Goal: Information Seeking & Learning: Learn about a topic

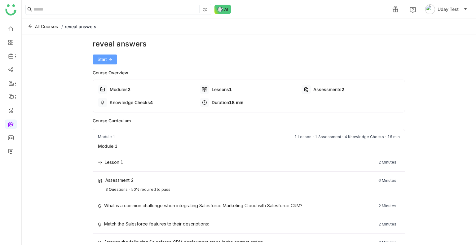
click at [108, 63] on button "Start ->" at bounding box center [105, 60] width 24 height 10
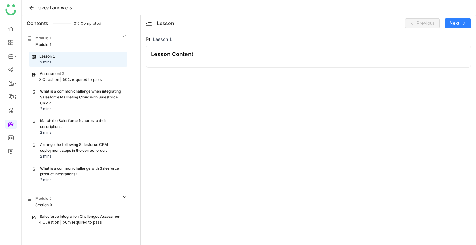
scroll to position [6, 0]
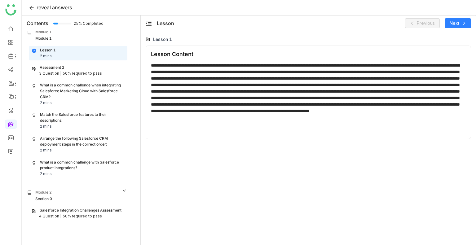
click at [93, 92] on div "What is a common challenge when integrating Salesforce Marketing Cloud with Sal…" at bounding box center [82, 91] width 85 height 18
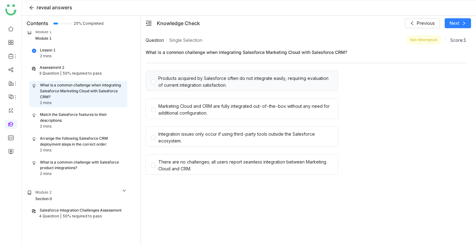
click at [185, 83] on div "Products acquired by Salesforce often do not integrate easily, requiring evalua…" at bounding box center [245, 82] width 174 height 14
click at [80, 115] on div "Match the Salesforce features to their descriptions:" at bounding box center [82, 118] width 85 height 12
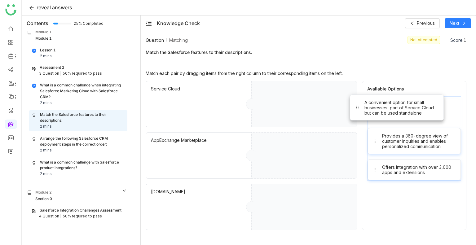
drag, startPoint x: 400, startPoint y: 115, endPoint x: 326, endPoint y: 112, distance: 73.8
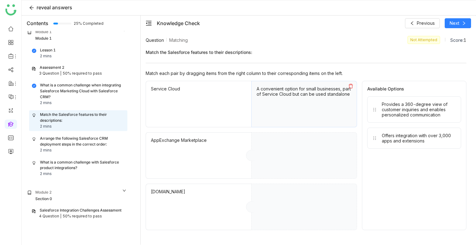
drag, startPoint x: 413, startPoint y: 116, endPoint x: 353, endPoint y: 132, distance: 62.1
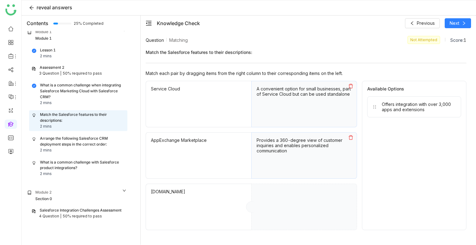
click at [387, 115] on div "Offers integration with over 3,000 apps and extensions" at bounding box center [414, 106] width 94 height 21
drag, startPoint x: 387, startPoint y: 115, endPoint x: 333, endPoint y: 174, distance: 79.4
drag, startPoint x: 423, startPoint y: 107, endPoint x: 323, endPoint y: 232, distance: 159.9
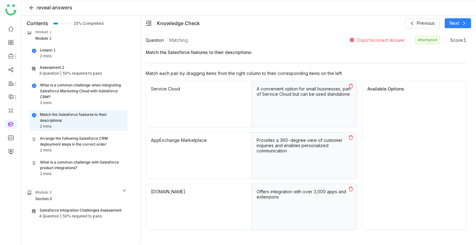
click at [80, 95] on div "What is a common challenge when integrating Salesforce Marketing Cloud with Sal…" at bounding box center [82, 91] width 85 height 18
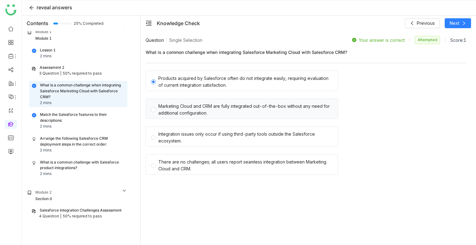
click at [202, 110] on div "Marketing Cloud and CRM are fully integrated out-of-the-box without any need fo…" at bounding box center [245, 110] width 174 height 14
click at [51, 111] on div "Match the Salesforce features to their descriptions: 2 mins" at bounding box center [78, 121] width 98 height 20
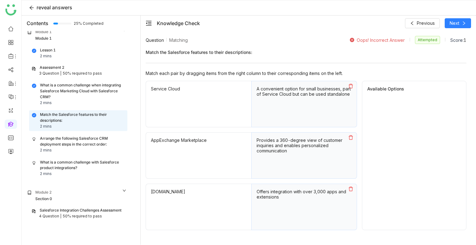
click at [349, 84] on icon at bounding box center [350, 86] width 5 height 5
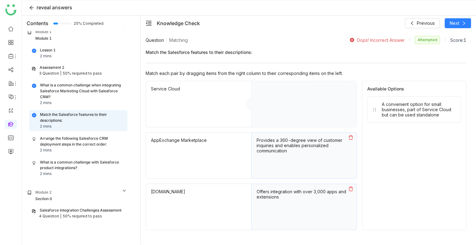
click at [353, 136] on icon at bounding box center [351, 137] width 4 height 4
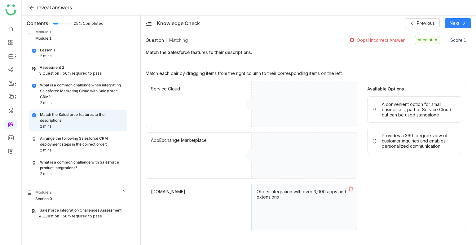
click at [348, 187] on button at bounding box center [351, 189] width 12 height 10
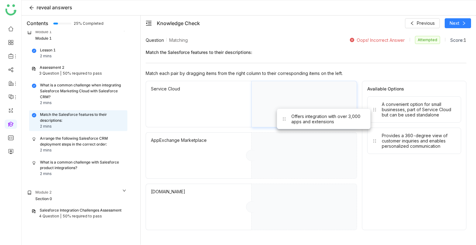
drag, startPoint x: 409, startPoint y: 172, endPoint x: 311, endPoint y: 116, distance: 112.7
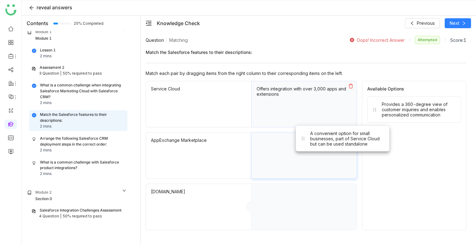
drag, startPoint x: 390, startPoint y: 111, endPoint x: 275, endPoint y: 157, distance: 124.0
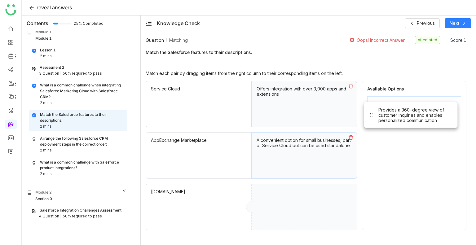
drag, startPoint x: 412, startPoint y: 101, endPoint x: 409, endPoint y: 107, distance: 7.1
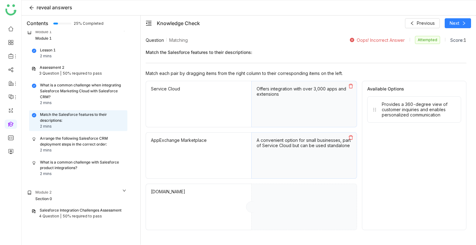
drag, startPoint x: 286, startPoint y: 141, endPoint x: 284, endPoint y: 100, distance: 40.7
click at [284, 100] on div "Service Cloud Offers integration with over 3,000 apps and extensions AppExchang…" at bounding box center [251, 155] width 211 height 149
click at [351, 84] on icon at bounding box center [350, 86] width 5 height 5
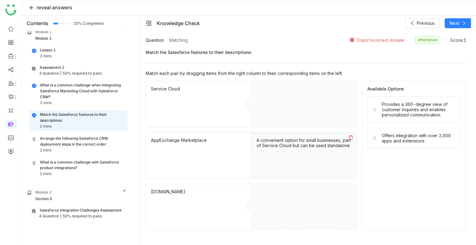
click at [351, 134] on button at bounding box center [351, 138] width 12 height 10
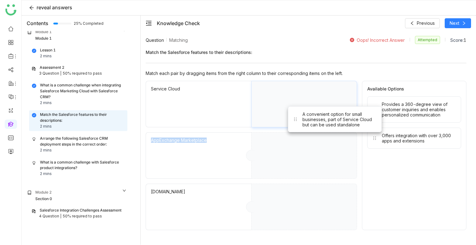
drag, startPoint x: 405, startPoint y: 169, endPoint x: 310, endPoint y: 116, distance: 109.1
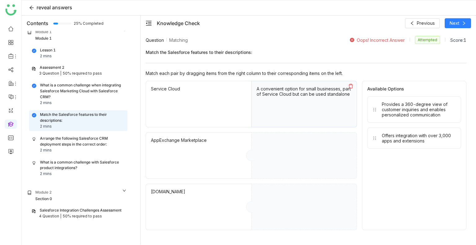
click at [394, 171] on div "Available Options Provides a 360-degree view of customer inquiries and enables …" at bounding box center [414, 155] width 104 height 149
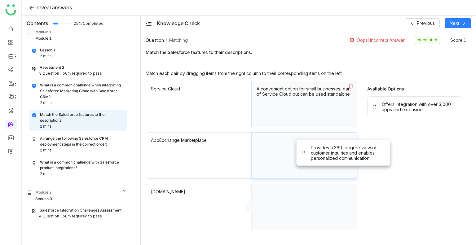
drag, startPoint x: 389, startPoint y: 96, endPoint x: 305, endPoint y: 140, distance: 94.9
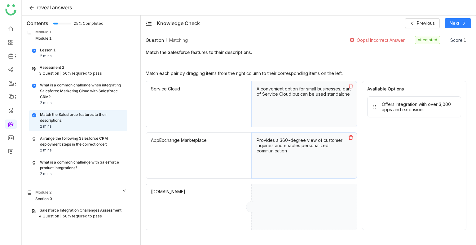
click at [305, 140] on div "Provides a 360-degree view of customer inquiries and enables personalized commu…" at bounding box center [304, 155] width 106 height 46
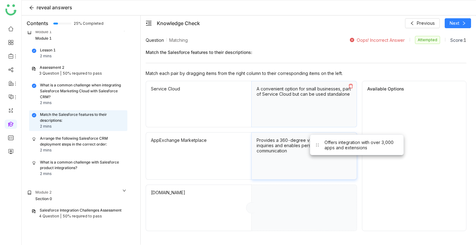
drag, startPoint x: 399, startPoint y: 106, endPoint x: 278, endPoint y: 196, distance: 150.7
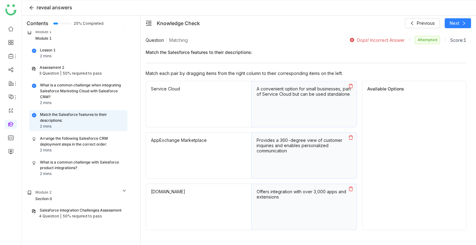
click at [350, 187] on icon at bounding box center [351, 189] width 4 height 4
click at [349, 137] on icon at bounding box center [350, 137] width 5 height 5
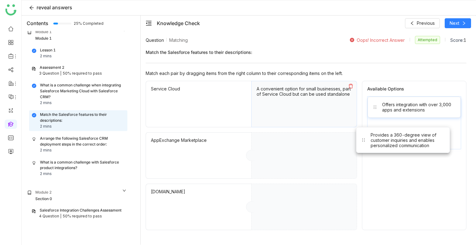
drag, startPoint x: 393, startPoint y: 141, endPoint x: 314, endPoint y: 219, distance: 111.7
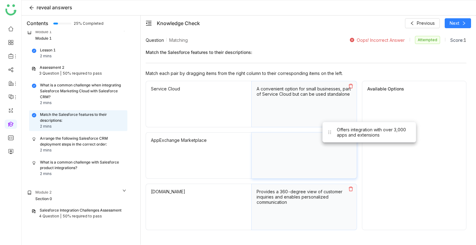
drag, startPoint x: 387, startPoint y: 114, endPoint x: 280, endPoint y: 182, distance: 126.0
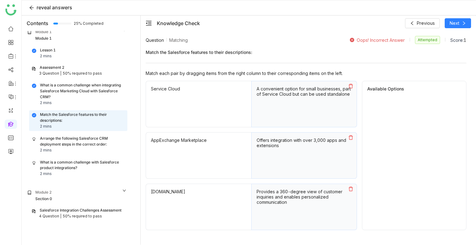
click at [349, 136] on icon at bounding box center [351, 137] width 4 height 4
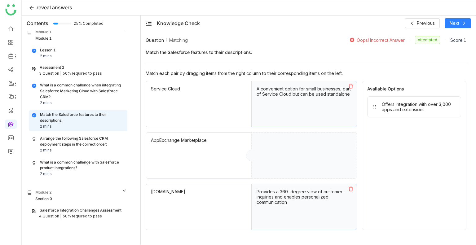
click at [351, 186] on button at bounding box center [351, 189] width 12 height 10
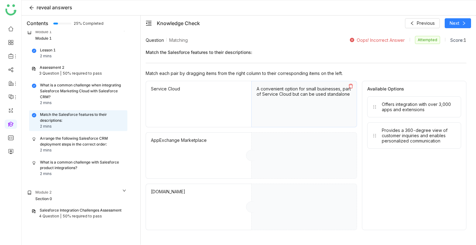
click at [351, 86] on icon at bounding box center [350, 86] width 5 height 5
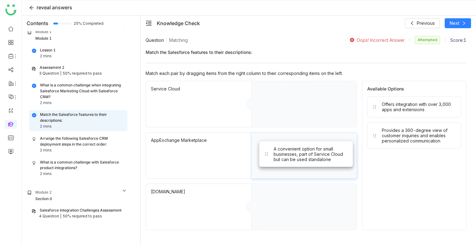
drag, startPoint x: 406, startPoint y: 165, endPoint x: 297, endPoint y: 153, distance: 108.8
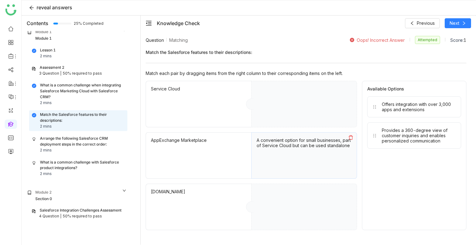
drag, startPoint x: 404, startPoint y: 132, endPoint x: 306, endPoint y: 119, distance: 99.4
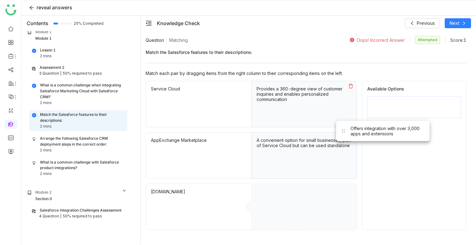
drag, startPoint x: 388, startPoint y: 106, endPoint x: 270, endPoint y: 191, distance: 145.0
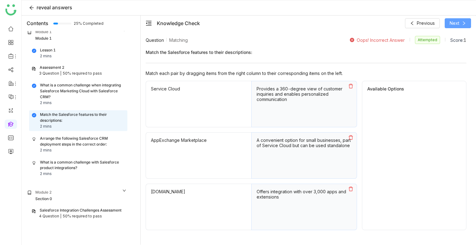
click at [452, 24] on span "Next" at bounding box center [455, 23] width 10 height 7
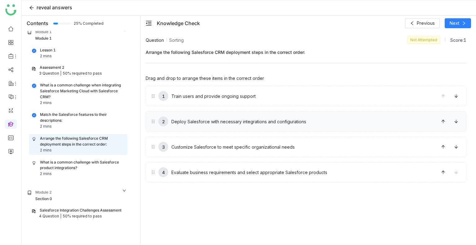
click at [312, 124] on div "2 Deploy Salesforce with necessary integrations and configurations" at bounding box center [293, 121] width 284 height 10
click at [442, 148] on icon at bounding box center [443, 147] width 4 height 4
click at [441, 120] on icon at bounding box center [443, 121] width 4 height 4
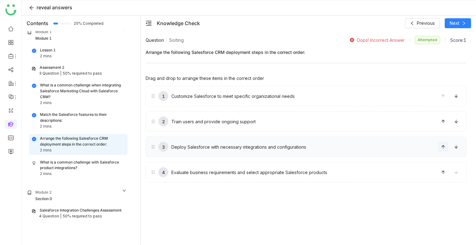
click at [444, 145] on icon at bounding box center [443, 147] width 4 height 4
click at [445, 170] on icon at bounding box center [443, 172] width 4 height 4
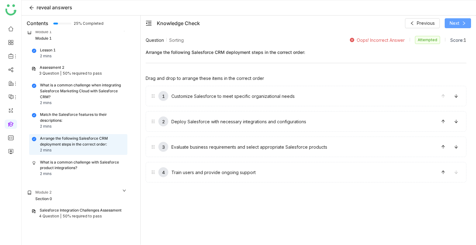
click at [459, 21] on button "Next" at bounding box center [458, 23] width 26 height 10
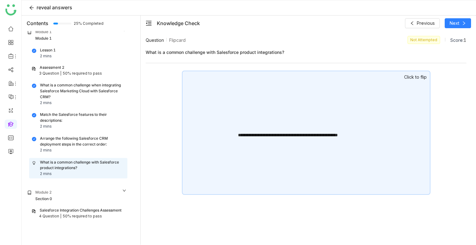
click at [383, 93] on div "**********" at bounding box center [306, 133] width 248 height 124
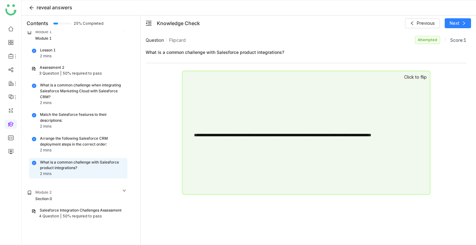
click at [383, 93] on div "**********" at bounding box center [306, 133] width 248 height 124
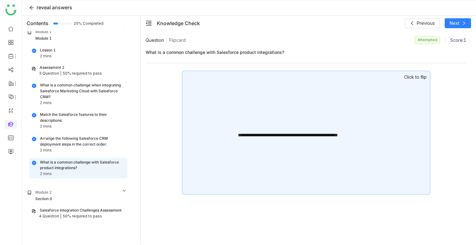
click at [383, 93] on div "**********" at bounding box center [306, 133] width 248 height 124
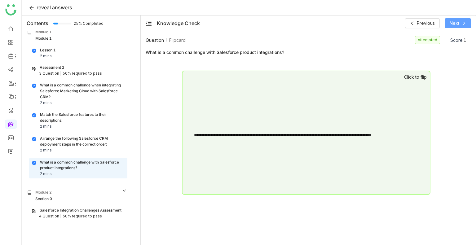
click at [453, 24] on span "Next" at bounding box center [455, 23] width 10 height 7
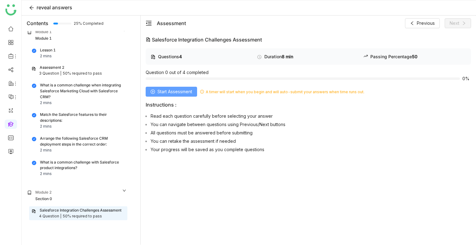
click at [174, 94] on span "Start Assessment" at bounding box center [174, 91] width 35 height 7
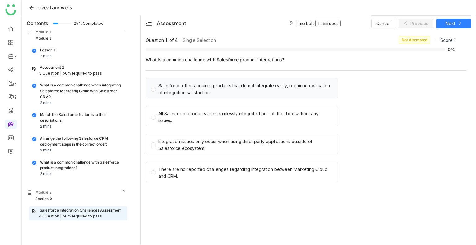
click at [187, 86] on div "Salesforce often acquires products that do not integrate easily, requiring eval…" at bounding box center [245, 89] width 174 height 14
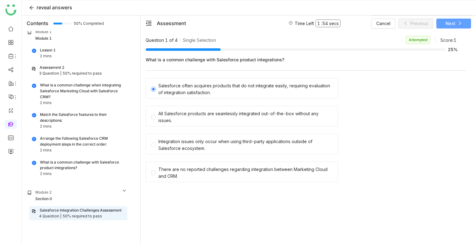
click at [449, 24] on span "Next" at bounding box center [450, 23] width 10 height 7
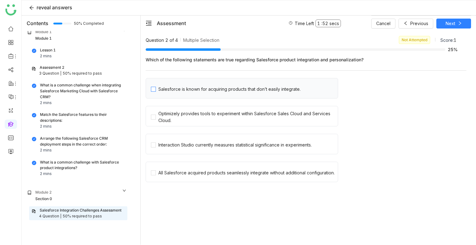
click at [219, 91] on div "Salesforce is known for acquiring products that don’t easily integrate." at bounding box center [229, 89] width 142 height 7
click at [217, 114] on div "Optimizely provides tools to experiment within Salesforce Sales Cloud and Servi…" at bounding box center [246, 117] width 177 height 14
click at [208, 146] on div "Interaction Studio currently measures statistical significance in experiments." at bounding box center [234, 145] width 153 height 7
click at [203, 175] on div "All Salesforce acquired products seamlessly integrate without additional config…" at bounding box center [246, 172] width 176 height 7
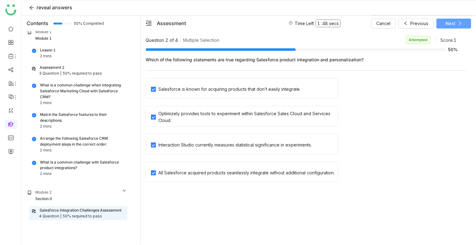
click at [451, 21] on span "Next" at bounding box center [450, 23] width 10 height 7
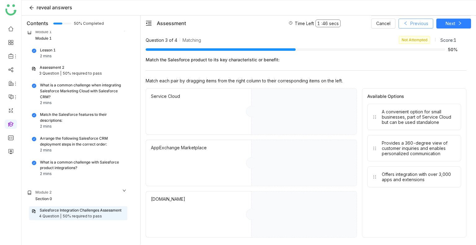
click at [416, 27] on button "Previous" at bounding box center [415, 24] width 35 height 10
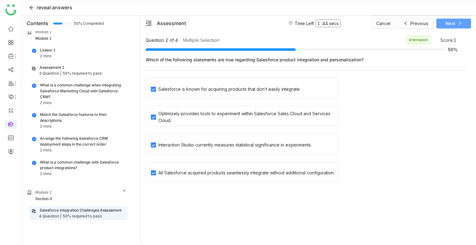
click at [458, 24] on icon at bounding box center [460, 23] width 4 height 4
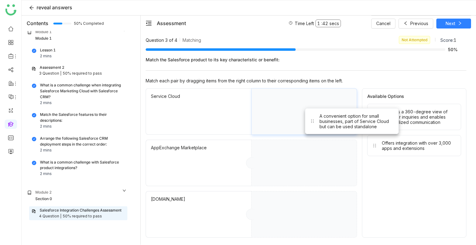
drag, startPoint x: 397, startPoint y: 114, endPoint x: 333, endPoint y: 119, distance: 64.0
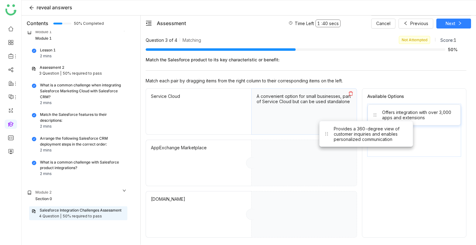
drag, startPoint x: 413, startPoint y: 125, endPoint x: 351, endPoint y: 148, distance: 66.1
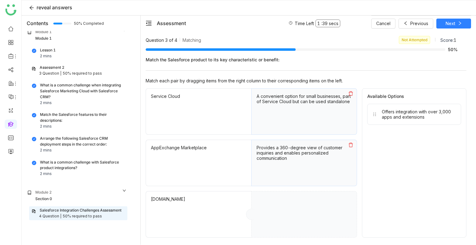
drag, startPoint x: 414, startPoint y: 118, endPoint x: 287, endPoint y: 209, distance: 156.2
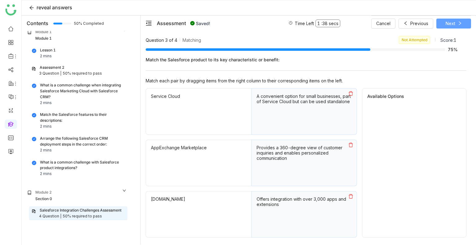
click at [446, 25] on span "Next" at bounding box center [450, 23] width 10 height 7
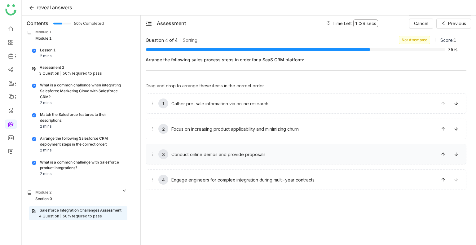
click at [347, 145] on div "3 Conduct online demos and provide proposals" at bounding box center [306, 154] width 321 height 20
click at [350, 134] on div "2 Focus on increasing product applicability and minimizing churn" at bounding box center [306, 129] width 321 height 20
click at [442, 129] on icon at bounding box center [443, 129] width 4 height 4
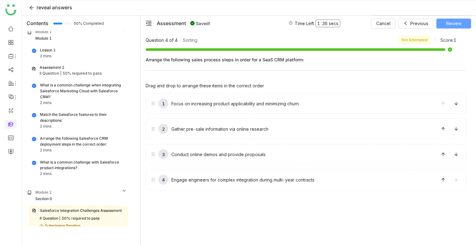
click at [449, 27] on button "Review" at bounding box center [453, 24] width 35 height 10
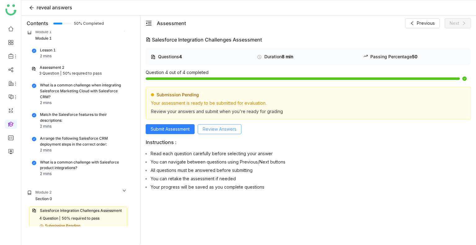
click at [215, 130] on span "Review Answers" at bounding box center [220, 129] width 34 height 7
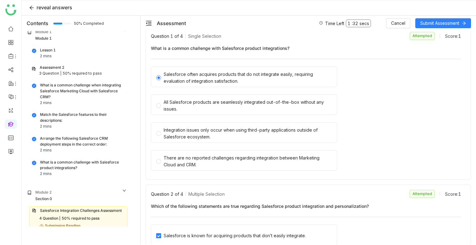
scroll to position [20, 0]
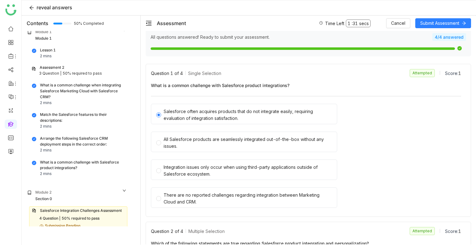
click at [101, 86] on div "What is a common challenge when integrating Salesforce Marketing Cloud with Sal…" at bounding box center [82, 91] width 85 height 18
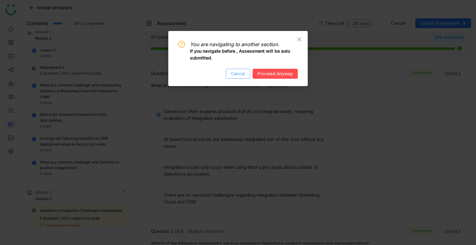
click at [239, 73] on span "Cancel" at bounding box center [238, 73] width 14 height 7
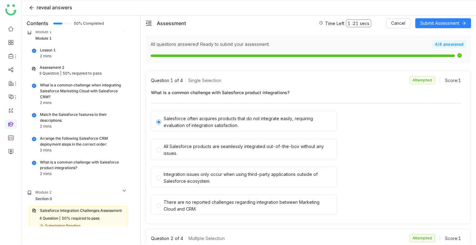
scroll to position [0, 0]
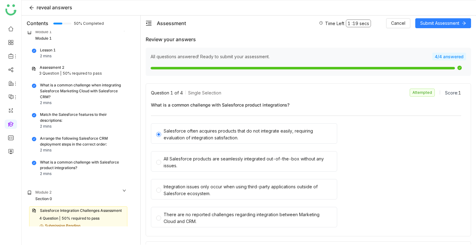
click at [94, 158] on nz-list-item "What is a common challenge with Salesforce product integrations? 2 mins" at bounding box center [78, 168] width 98 height 21
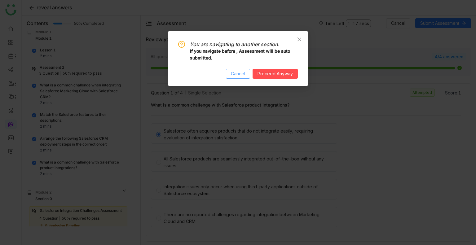
click at [235, 76] on span "Cancel" at bounding box center [238, 73] width 14 height 7
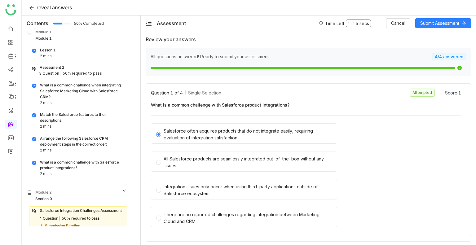
click at [71, 55] on div "Lesson 1 2 mins" at bounding box center [78, 53] width 93 height 12
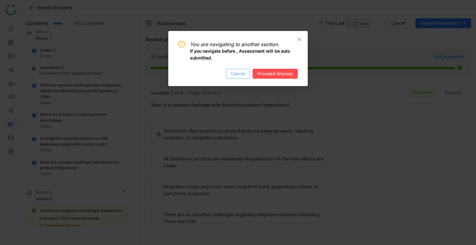
click at [239, 70] on span "Cancel" at bounding box center [238, 73] width 14 height 7
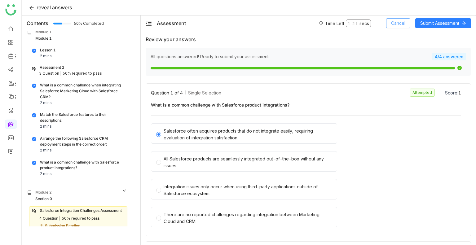
click at [401, 23] on span "Cancel" at bounding box center [398, 23] width 14 height 7
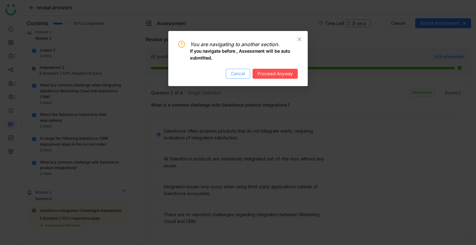
click at [235, 78] on button "Cancel" at bounding box center [238, 74] width 24 height 10
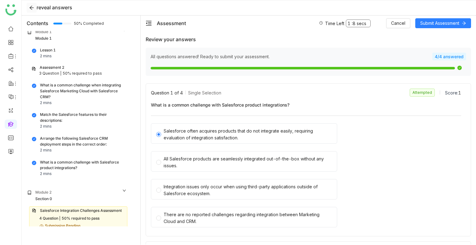
click at [30, 8] on icon at bounding box center [31, 8] width 4 height 4
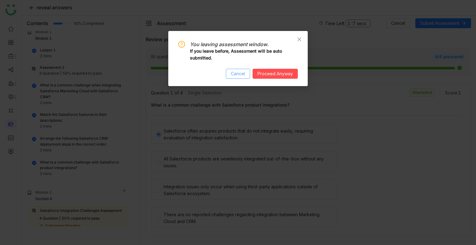
click at [232, 74] on span "Cancel" at bounding box center [238, 73] width 14 height 7
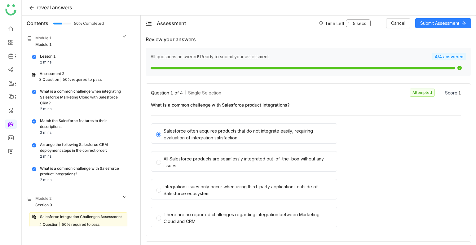
click at [45, 37] on div "Module 1" at bounding box center [43, 38] width 16 height 6
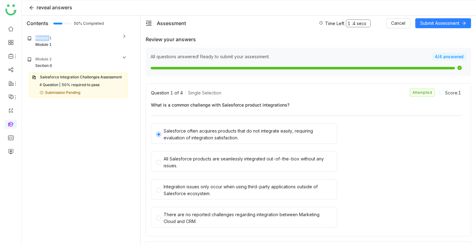
click at [45, 37] on div "Module 1" at bounding box center [43, 38] width 16 height 6
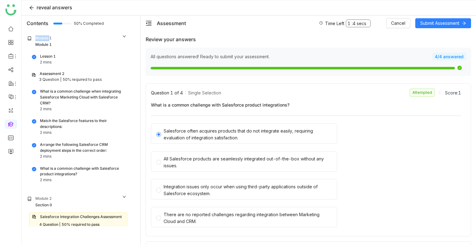
click at [45, 37] on div "Module 1" at bounding box center [43, 38] width 16 height 6
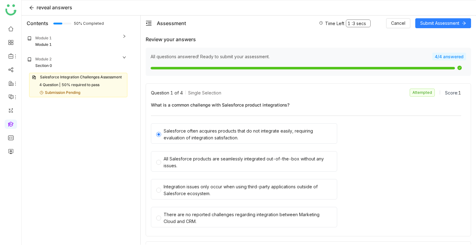
click at [50, 65] on div "Section 0" at bounding box center [43, 66] width 17 height 6
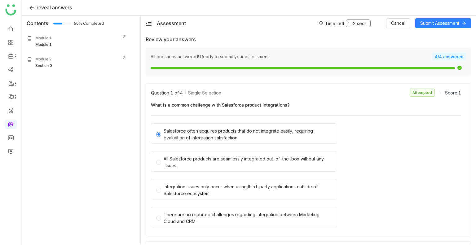
click at [50, 65] on div "Section 0" at bounding box center [43, 66] width 17 height 6
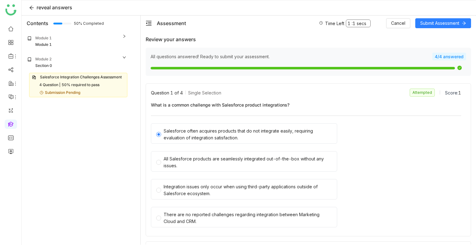
click at [55, 43] on div "Module 1" at bounding box center [76, 45] width 99 height 6
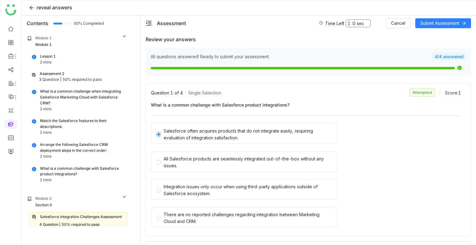
click at [56, 66] on nz-list-item "Lesson 1 2 mins" at bounding box center [78, 59] width 98 height 15
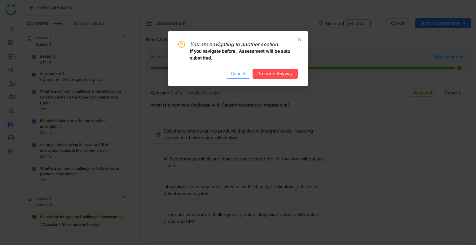
click at [239, 74] on span "Cancel" at bounding box center [238, 73] width 14 height 7
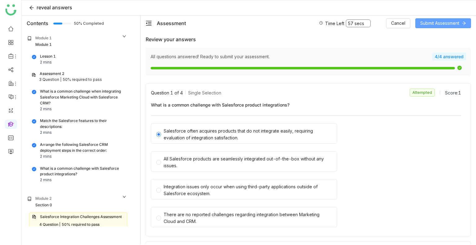
click at [446, 23] on span "Submit Assessment" at bounding box center [439, 23] width 39 height 7
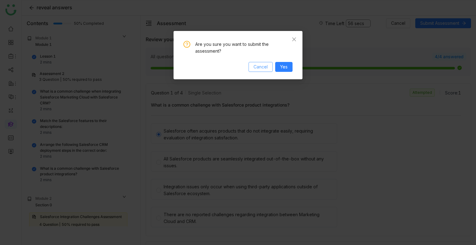
click at [258, 63] on button "Cancel" at bounding box center [260, 67] width 24 height 10
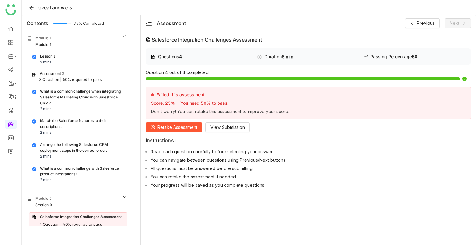
scroll to position [20, 0]
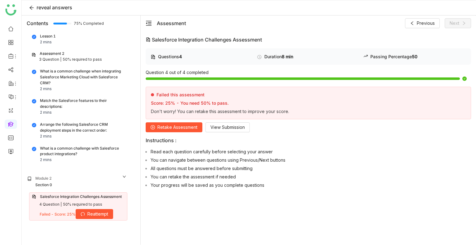
click at [169, 130] on span "Retake Assessment" at bounding box center [177, 127] width 40 height 7
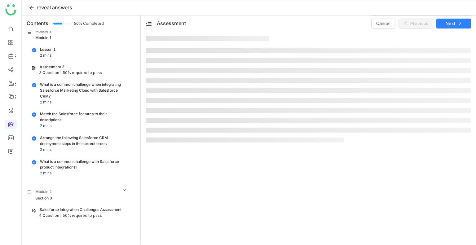
scroll to position [6, 0]
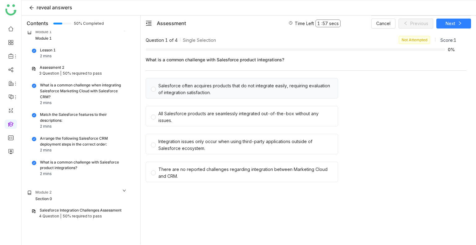
click at [244, 94] on div "Salesforce often acquires products that do not integrate easily, requiring eval…" at bounding box center [245, 89] width 174 height 14
click at [246, 122] on div "All Salesforce products are seamlessly integrated out-of-the-box without any is…" at bounding box center [245, 117] width 174 height 14
click at [250, 138] on div "Integration issues only occur when using third-party applications outside of Sa…" at bounding box center [245, 145] width 174 height 14
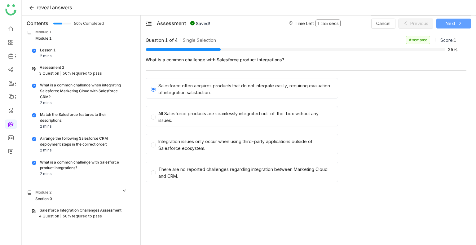
click at [453, 27] on button "Next" at bounding box center [453, 24] width 35 height 10
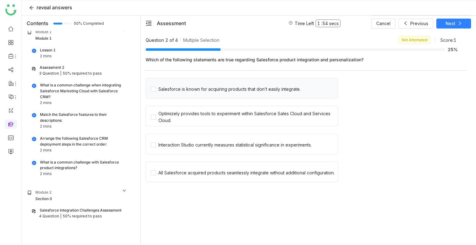
click at [230, 83] on div "Salesforce is known for acquiring products that don’t easily integrate." at bounding box center [242, 88] width 192 height 20
click at [222, 96] on div "Salesforce is known for acquiring products that don’t easily integrate." at bounding box center [242, 88] width 192 height 20
click at [168, 92] on div "Salesforce is known for acquiring products that don’t easily integrate." at bounding box center [229, 89] width 142 height 7
click at [168, 117] on div "Optimizely provides tools to experiment within Salesforce Sales Cloud and Servi…" at bounding box center [246, 117] width 177 height 14
click at [170, 144] on div "Interaction Studio currently measures statistical significance in experiments." at bounding box center [234, 145] width 153 height 7
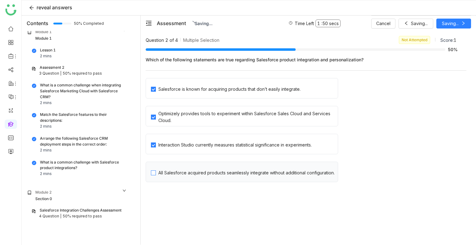
click at [182, 168] on span "All Salesforce acquired products seamlessly integrate without additional config…" at bounding box center [246, 172] width 181 height 9
click at [442, 24] on button "Next" at bounding box center [453, 24] width 35 height 10
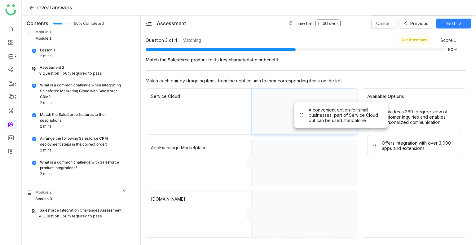
drag, startPoint x: 407, startPoint y: 116, endPoint x: 296, endPoint y: 114, distance: 110.9
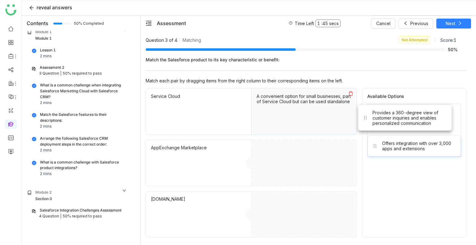
drag, startPoint x: 398, startPoint y: 116, endPoint x: 273, endPoint y: 154, distance: 131.3
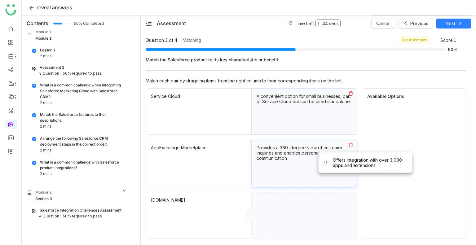
drag, startPoint x: 380, startPoint y: 118, endPoint x: 291, endPoint y: 230, distance: 143.3
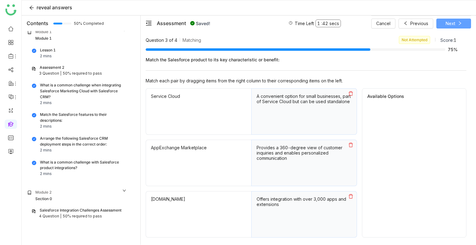
click at [447, 22] on span "Next" at bounding box center [450, 23] width 10 height 7
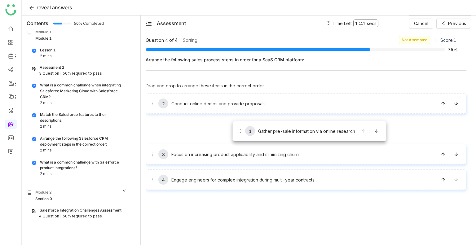
drag, startPoint x: 233, startPoint y: 107, endPoint x: 236, endPoint y: 160, distance: 52.5
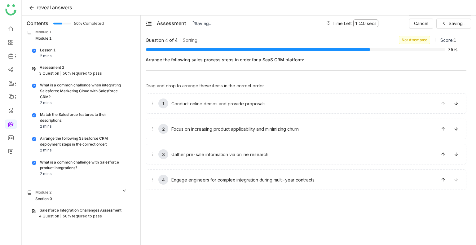
scroll to position [16, 0]
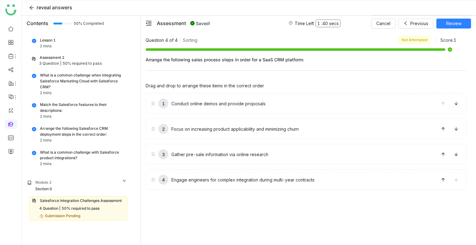
click at [449, 23] on span "Review" at bounding box center [453, 23] width 15 height 7
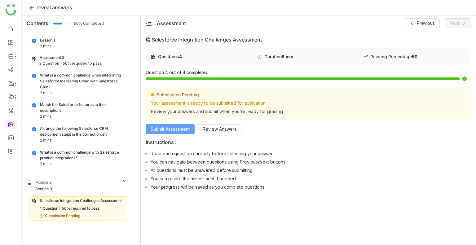
click at [174, 128] on span "Submit Assessment" at bounding box center [170, 129] width 39 height 7
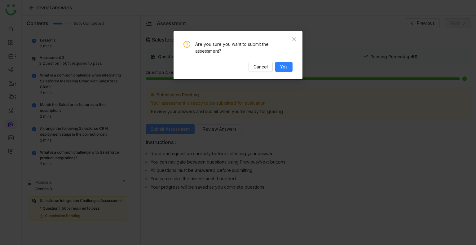
click at [174, 128] on nz-modal-confirm-container "Are you sure you want to submit the assessment? Cancel Yes" at bounding box center [238, 122] width 476 height 245
click at [282, 71] on button "Yes" at bounding box center [283, 67] width 17 height 10
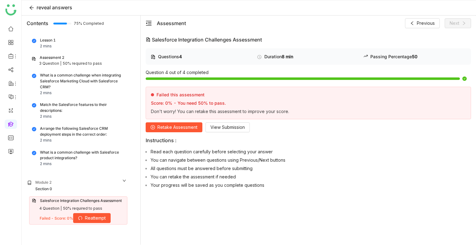
scroll to position [20, 0]
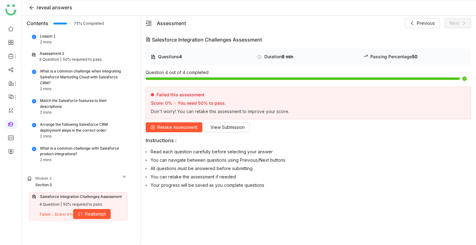
click at [221, 133] on div "Questions 4 Duration 8 min Passing Percentage 50 Question 4 out of 4 completed …" at bounding box center [308, 119] width 325 height 143
click at [229, 125] on span "View Submission" at bounding box center [227, 127] width 34 height 7
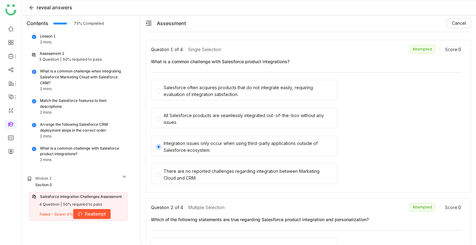
scroll to position [0, 0]
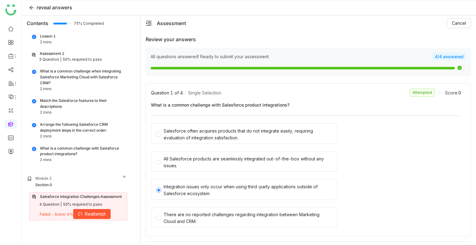
click at [65, 150] on div "What is a common challenge with Salesforce product integrations?" at bounding box center [82, 152] width 85 height 12
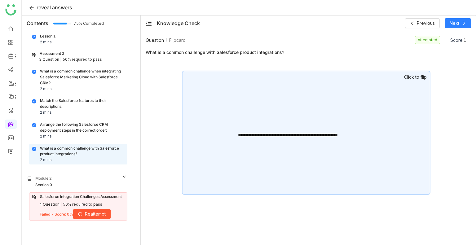
click at [72, 125] on div "Arrange the following Salesforce CRM deployment steps in the correct order:" at bounding box center [82, 128] width 85 height 12
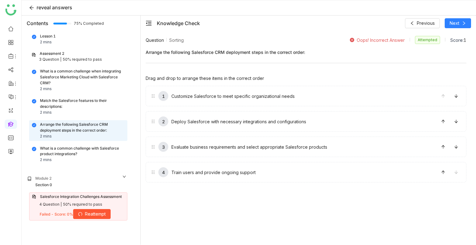
click at [72, 112] on div "Match the Salesforce features to their descriptions: 2 mins" at bounding box center [78, 107] width 93 height 18
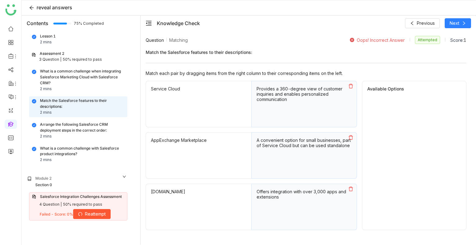
click at [81, 74] on div "What is a common challenge when integrating Salesforce Marketing Cloud with Sal…" at bounding box center [82, 77] width 85 height 18
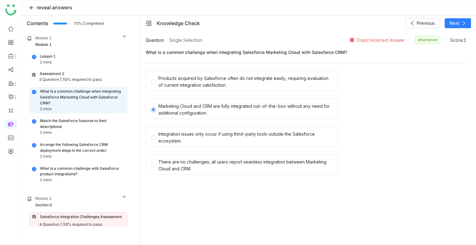
click at [81, 81] on div "50% required to pass" at bounding box center [82, 80] width 39 height 6
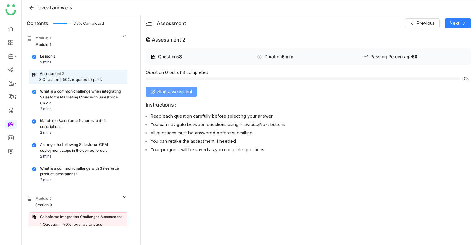
click at [159, 89] on span "Start Assessment" at bounding box center [174, 91] width 35 height 7
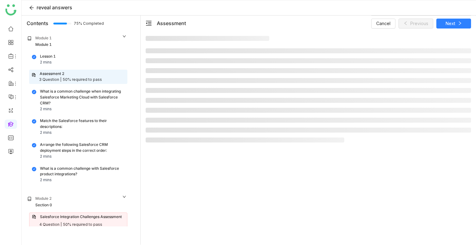
click at [159, 89] on li at bounding box center [308, 90] width 325 height 5
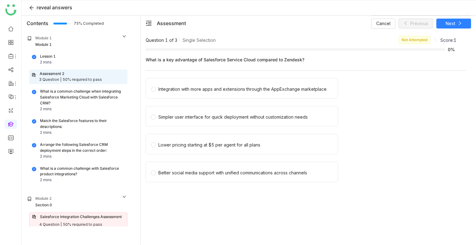
click at [159, 89] on div "Integration with more apps and extensions through the AppExchange marketplace" at bounding box center [242, 89] width 168 height 7
click at [169, 121] on div "Simpler user interface for quick deployment without customization needs" at bounding box center [242, 116] width 192 height 20
click at [451, 29] on div "Cancel Previous Next" at bounding box center [421, 22] width 100 height 15
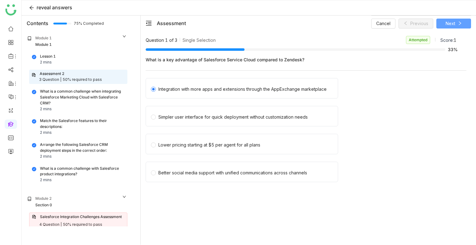
click at [457, 22] on button "Next" at bounding box center [453, 24] width 35 height 10
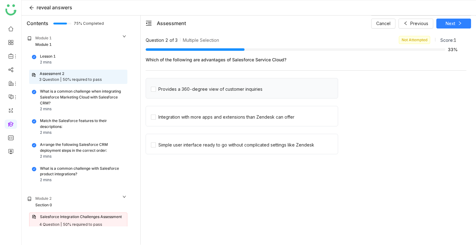
click at [209, 96] on div "Provides a 360-degree view of customer inquiries" at bounding box center [242, 88] width 192 height 20
click at [191, 116] on div "Integration with more apps and extensions than Zendesk can offer" at bounding box center [226, 117] width 136 height 7
click at [188, 92] on div "Provides a 360-degree view of customer inquiries" at bounding box center [242, 88] width 192 height 20
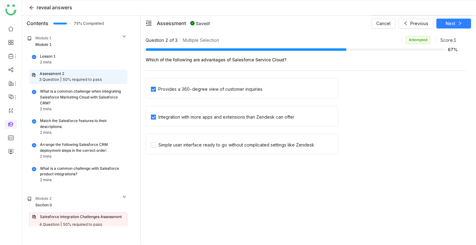
click at [452, 28] on div "Cancel Previous Next" at bounding box center [421, 22] width 100 height 15
click at [453, 27] on button "Next" at bounding box center [453, 24] width 35 height 10
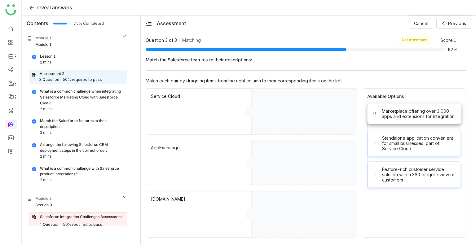
drag, startPoint x: 398, startPoint y: 114, endPoint x: 314, endPoint y: 122, distance: 85.3
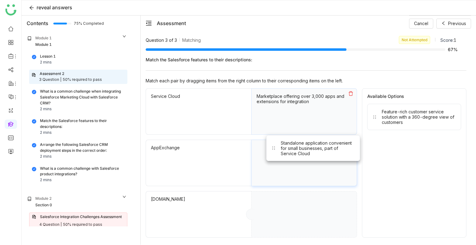
drag, startPoint x: 411, startPoint y: 116, endPoint x: 268, endPoint y: 164, distance: 151.0
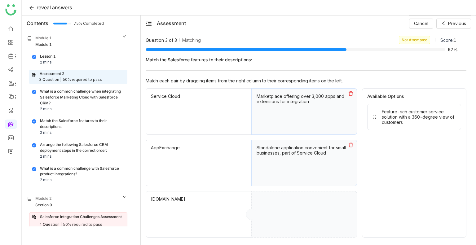
drag, startPoint x: 376, startPoint y: 120, endPoint x: 247, endPoint y: 202, distance: 152.7
drag, startPoint x: 393, startPoint y: 125, endPoint x: 259, endPoint y: 245, distance: 180.1
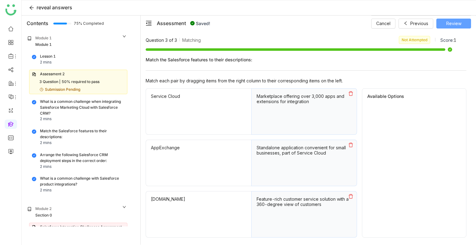
click at [447, 23] on span "Review" at bounding box center [453, 23] width 15 height 7
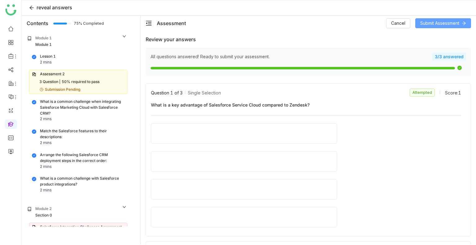
click at [447, 23] on span "Submit Assessment" at bounding box center [439, 23] width 39 height 7
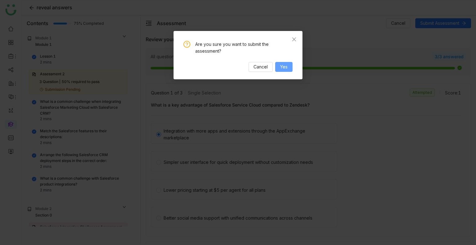
click at [286, 68] on span "Yes" at bounding box center [283, 67] width 7 height 7
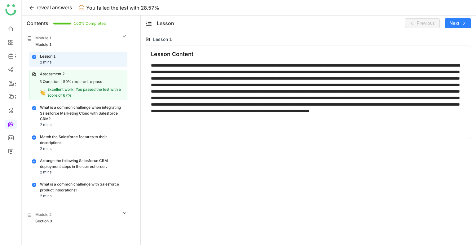
click at [60, 118] on div "What is a common challenge when integrating Salesforce Marketing Cloud with Sal…" at bounding box center [82, 114] width 85 height 18
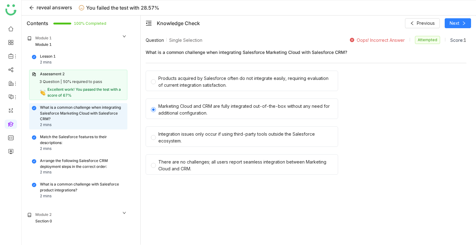
click at [68, 92] on div "Excellent work! You passed the test with a score of 67%" at bounding box center [85, 93] width 77 height 12
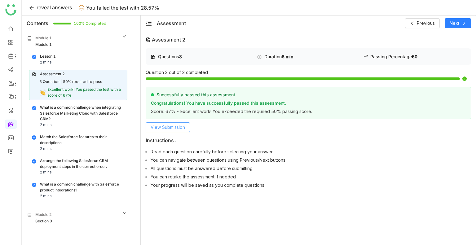
click at [166, 124] on span "View Submission" at bounding box center [168, 127] width 34 height 7
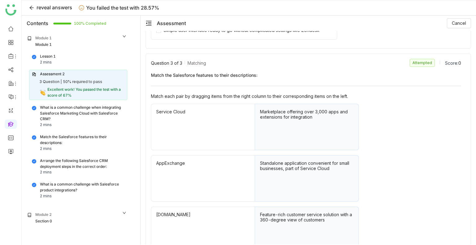
scroll to position [338, 0]
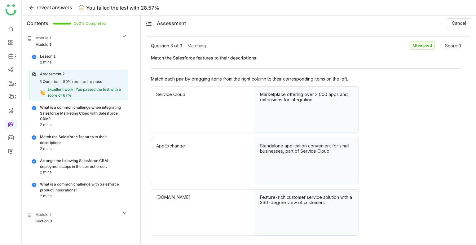
click at [78, 110] on div "What is a common challenge when integrating Salesforce Marketing Cloud with Sal…" at bounding box center [82, 114] width 85 height 18
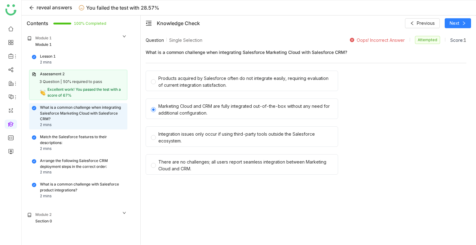
scroll to position [36, 0]
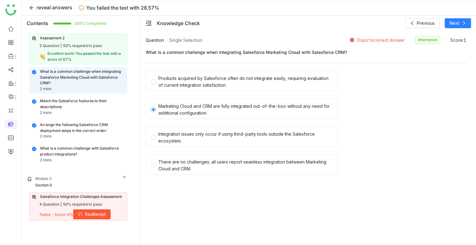
click at [64, 199] on div "Salesforce Integration Challenges Assessment 4 Question | 50% required to pass …" at bounding box center [78, 206] width 98 height 29
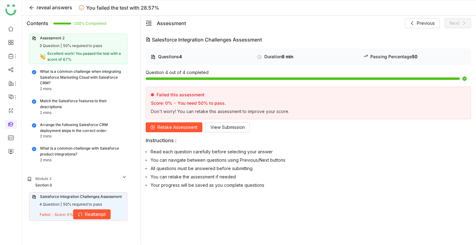
click at [175, 127] on span "Retake Assessment" at bounding box center [177, 127] width 40 height 7
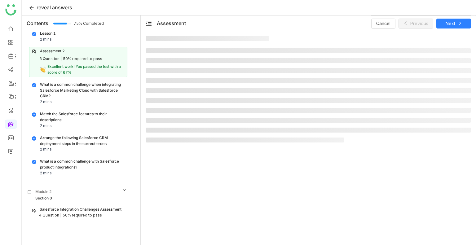
scroll to position [22, 0]
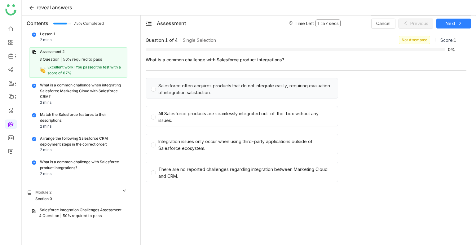
click at [166, 96] on div "Salesforce often acquires products that do not integrate easily, requiring eval…" at bounding box center [242, 88] width 192 height 20
click at [159, 91] on div "Salesforce often acquires products that do not integrate easily, requiring eval…" at bounding box center [245, 89] width 174 height 14
click at [443, 25] on button "Next" at bounding box center [453, 24] width 35 height 10
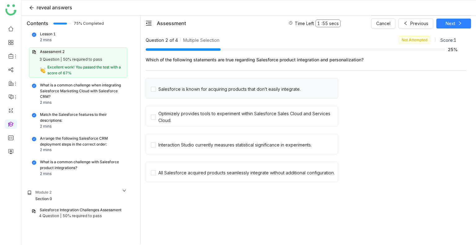
click at [218, 93] on div "Salesforce is known for acquiring products that don’t easily integrate." at bounding box center [242, 88] width 192 height 20
click at [201, 110] on span "Optimizely provides tools to experiment within Salesforce Sales Cloud and Servi…" at bounding box center [247, 115] width 182 height 15
click at [172, 95] on div "Salesforce is known for acquiring products that don’t easily integrate." at bounding box center [242, 88] width 192 height 20
click at [164, 92] on div "Salesforce is known for acquiring products that don’t easily integrate." at bounding box center [242, 88] width 192 height 20
click at [156, 89] on span "Salesforce is known for acquiring products that don’t easily integrate." at bounding box center [229, 88] width 147 height 9
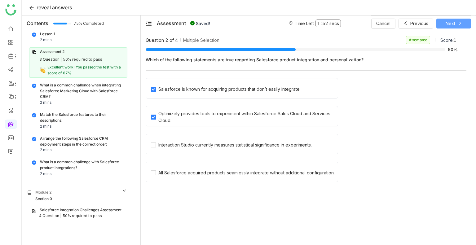
click at [456, 20] on button "Next" at bounding box center [453, 24] width 35 height 10
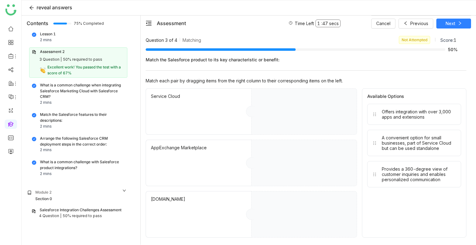
drag, startPoint x: 412, startPoint y: 117, endPoint x: 302, endPoint y: 124, distance: 109.5
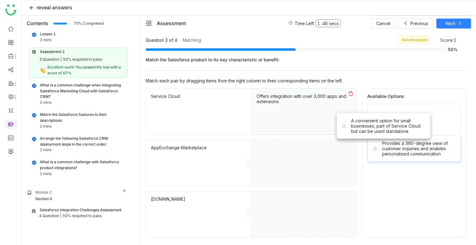
drag, startPoint x: 393, startPoint y: 117, endPoint x: 289, endPoint y: 161, distance: 112.7
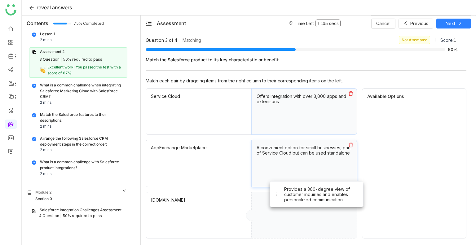
drag, startPoint x: 410, startPoint y: 112, endPoint x: 272, endPoint y: 238, distance: 186.4
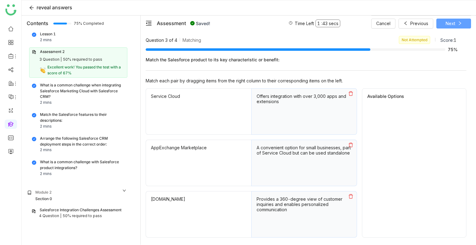
click at [446, 23] on span "Next" at bounding box center [450, 23] width 10 height 7
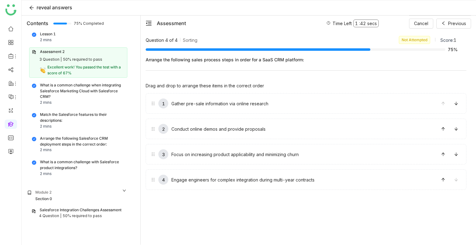
drag, startPoint x: 244, startPoint y: 106, endPoint x: 249, endPoint y: 129, distance: 22.8
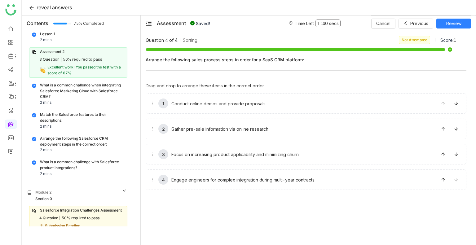
scroll to position [32, 0]
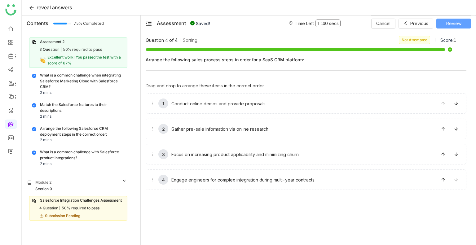
click at [451, 21] on span "Review" at bounding box center [453, 23] width 15 height 7
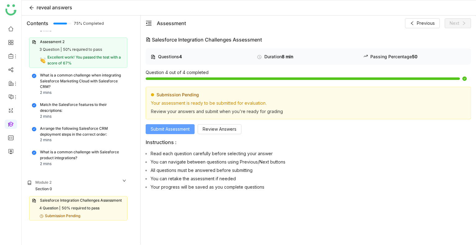
click at [175, 133] on button "Submit Assessment" at bounding box center [170, 129] width 49 height 10
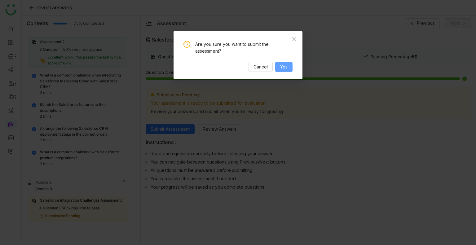
click at [285, 65] on span "Yes" at bounding box center [283, 67] width 7 height 7
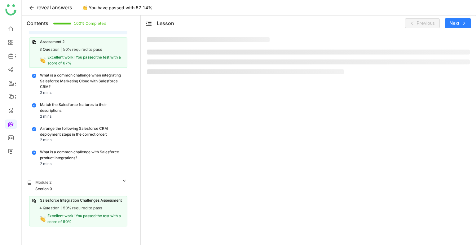
scroll to position [36, 0]
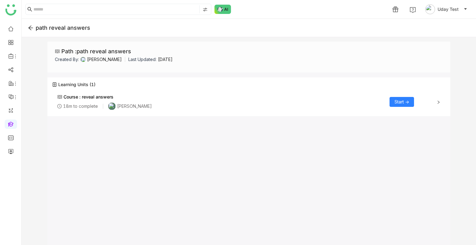
click at [400, 103] on span "Start ->" at bounding box center [401, 102] width 15 height 7
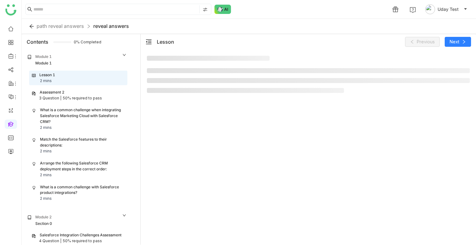
scroll to position [6, 0]
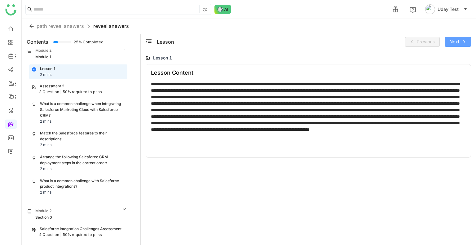
click at [459, 42] on span "Next" at bounding box center [455, 41] width 10 height 7
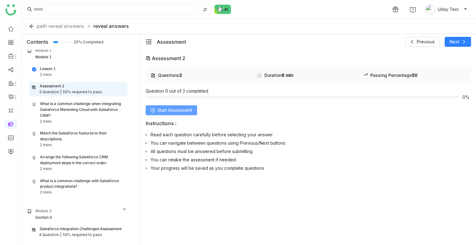
click at [171, 109] on span "Start Assessment" at bounding box center [174, 110] width 35 height 7
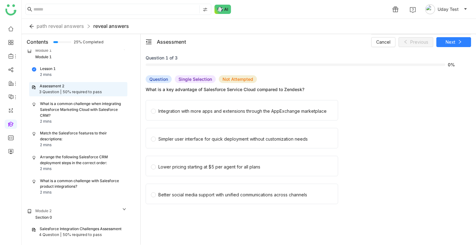
click at [171, 109] on div "Integration with more apps and extensions through the AppExchange marketplace" at bounding box center [242, 111] width 168 height 7
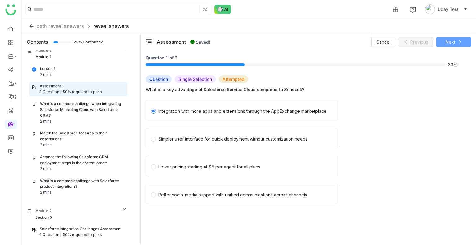
click at [445, 37] on button "Next" at bounding box center [453, 42] width 35 height 10
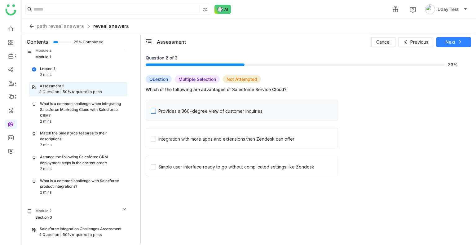
click at [190, 112] on div "Provides a 360-degree view of customer inquiries" at bounding box center [210, 111] width 104 height 7
click at [197, 138] on div "Integration with more apps and extensions than Zendesk can offer" at bounding box center [226, 139] width 136 height 7
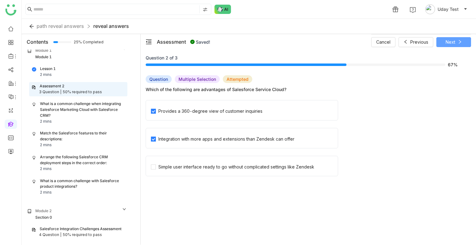
click at [445, 43] on button "Next" at bounding box center [453, 42] width 35 height 10
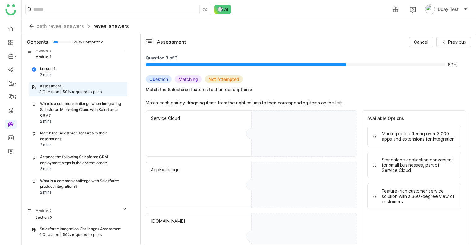
drag, startPoint x: 424, startPoint y: 142, endPoint x: 302, endPoint y: 145, distance: 122.1
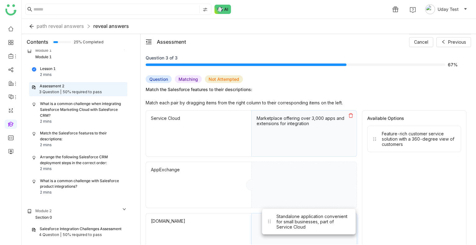
drag, startPoint x: 390, startPoint y: 138, endPoint x: 284, endPoint y: 223, distance: 135.7
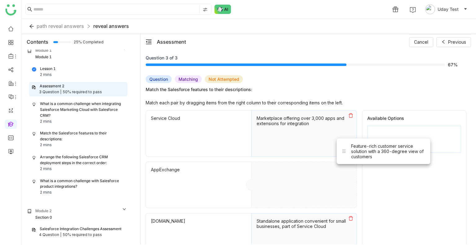
drag, startPoint x: 425, startPoint y: 137, endPoint x: 300, endPoint y: 173, distance: 129.9
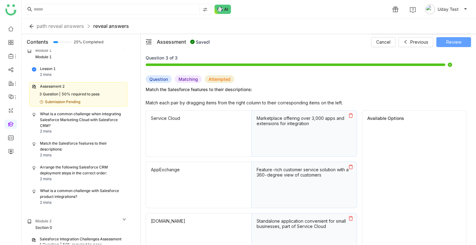
click at [449, 43] on span "Review" at bounding box center [453, 42] width 15 height 7
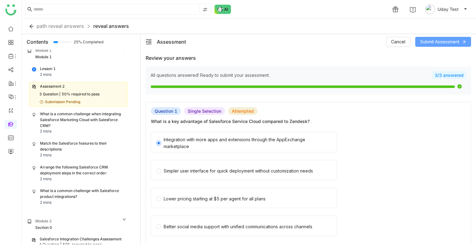
click at [447, 39] on span "Submit Assessment" at bounding box center [439, 41] width 39 height 7
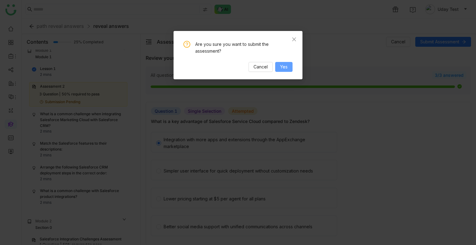
click at [292, 68] on button "Yes" at bounding box center [283, 67] width 17 height 10
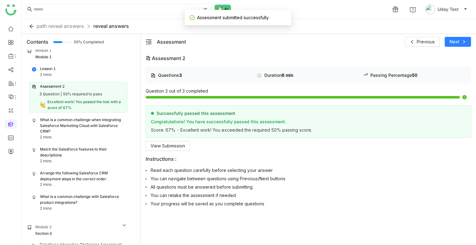
click at [72, 122] on div "What is a common challenge when integrating Salesforce Marketing Cloud with Sal…" at bounding box center [82, 126] width 85 height 18
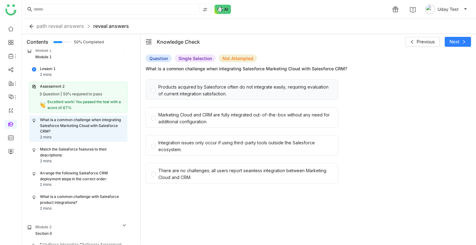
click at [185, 93] on div "Products acquired by Salesforce often do not integrate easily, requiring evalua…" at bounding box center [245, 91] width 174 height 14
click at [457, 42] on span "Next" at bounding box center [455, 41] width 10 height 7
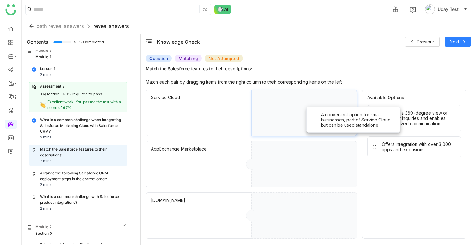
drag, startPoint x: 396, startPoint y: 117, endPoint x: 323, endPoint y: 120, distance: 73.2
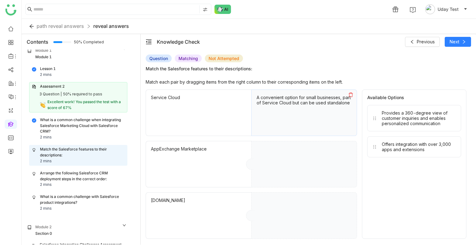
click at [351, 94] on icon at bounding box center [350, 94] width 5 height 5
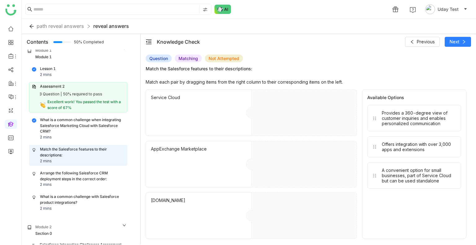
drag, startPoint x: 426, startPoint y: 120, endPoint x: 339, endPoint y: 121, distance: 87.4
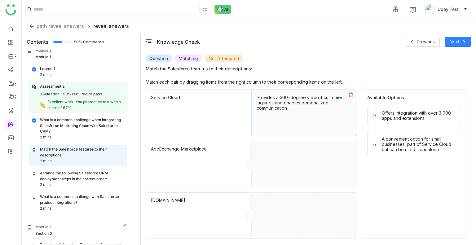
drag, startPoint x: 425, startPoint y: 118, endPoint x: 349, endPoint y: 147, distance: 81.4
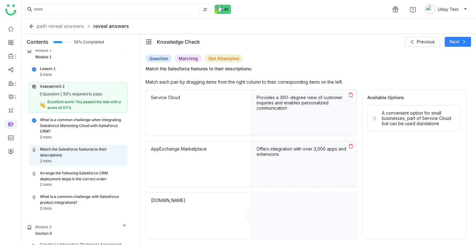
drag, startPoint x: 431, startPoint y: 113, endPoint x: 338, endPoint y: 206, distance: 131.7
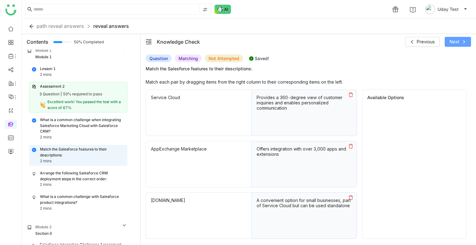
click at [452, 46] on button "Next" at bounding box center [458, 42] width 26 height 10
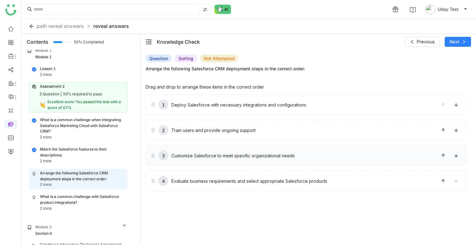
drag, startPoint x: 322, startPoint y: 141, endPoint x: 321, endPoint y: 164, distance: 23.6
click at [321, 164] on div "1 Deploy Salesforce with necessary integrations and configurations 2 Train user…" at bounding box center [306, 142] width 321 height 97
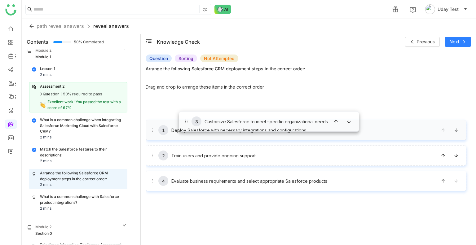
click at [179, 111] on div "1 Deploy Salesforce with necessary integrations and configurations 2 Train user…" at bounding box center [306, 142] width 321 height 97
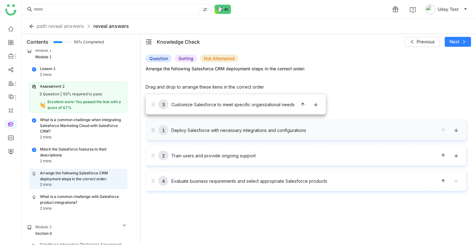
click at [179, 111] on div "1 Deploy Salesforce with necessary integrations and configurations 2 Train user…" at bounding box center [306, 142] width 321 height 97
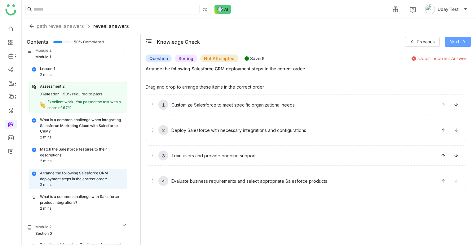
click at [456, 43] on span "Next" at bounding box center [455, 41] width 10 height 7
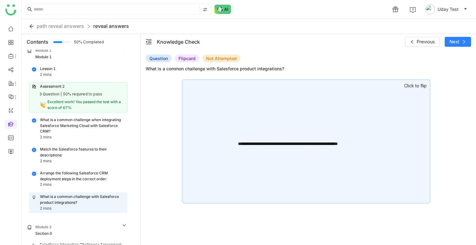
click at [416, 106] on div "**********" at bounding box center [306, 141] width 248 height 124
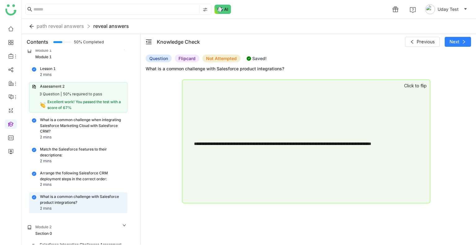
click at [442, 40] on div "Previous Next" at bounding box center [438, 42] width 66 height 10
click at [454, 40] on span "Next" at bounding box center [455, 41] width 10 height 7
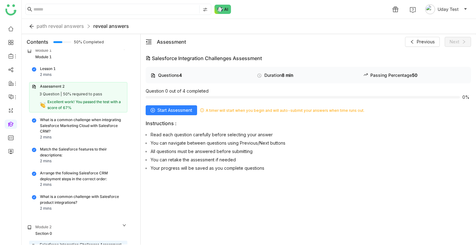
click at [170, 115] on div "Questions 4 Duration 8 min Passing Percentage 50 Question 0 out of 4 completed …" at bounding box center [308, 120] width 325 height 107
click at [178, 109] on span "Start Assessment" at bounding box center [174, 110] width 35 height 7
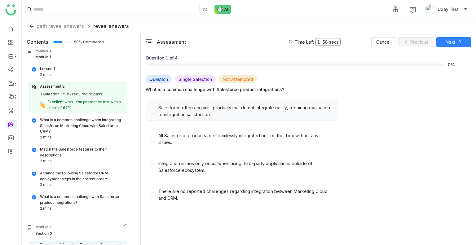
click at [188, 110] on div "Salesforce often acquires products that do not integrate easily, requiring eval…" at bounding box center [245, 111] width 174 height 14
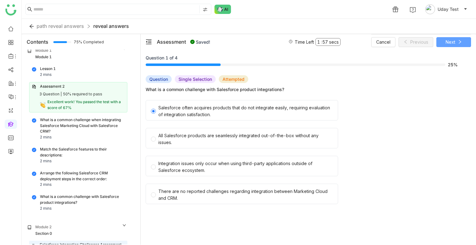
click at [454, 45] on span "Next" at bounding box center [450, 42] width 10 height 7
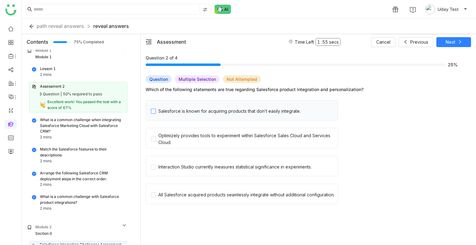
click at [202, 115] on label "Salesforce is known for acquiring products that don’t easily integrate." at bounding box center [244, 110] width 187 height 20
click at [183, 140] on div "Optimizely provides tools to experiment within Salesforce Sales Cloud and Servi…" at bounding box center [246, 139] width 177 height 14
click at [453, 41] on span "Next" at bounding box center [450, 42] width 10 height 7
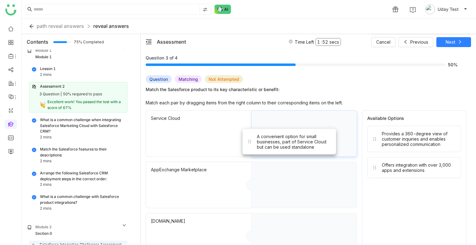
drag, startPoint x: 403, startPoint y: 142, endPoint x: 278, endPoint y: 145, distance: 124.9
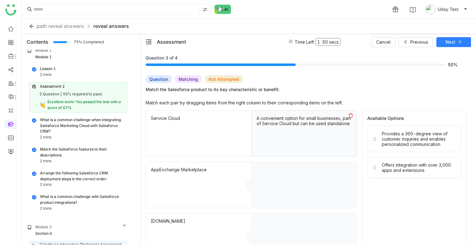
click at [353, 114] on button at bounding box center [351, 116] width 12 height 10
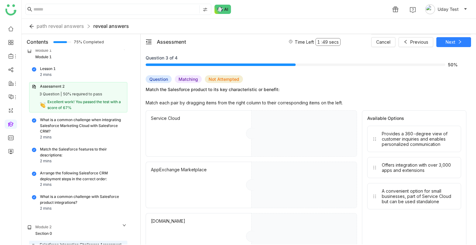
drag, startPoint x: 411, startPoint y: 135, endPoint x: 308, endPoint y: 129, distance: 103.3
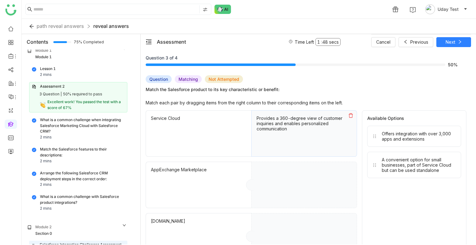
drag, startPoint x: 401, startPoint y: 167, endPoint x: 332, endPoint y: 225, distance: 90.2
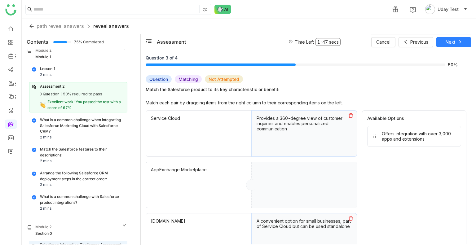
drag, startPoint x: 404, startPoint y: 134, endPoint x: 257, endPoint y: 205, distance: 163.8
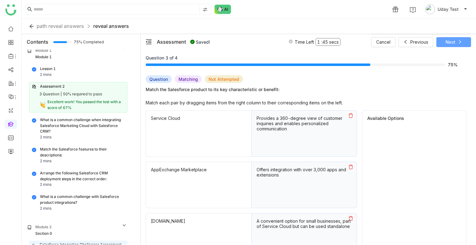
click at [444, 42] on button "Next" at bounding box center [453, 42] width 35 height 10
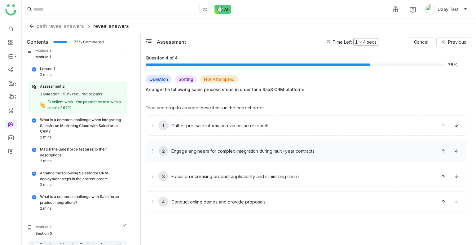
click at [355, 150] on div "2 Engage engineers for complex integration during multi-year contracts" at bounding box center [293, 151] width 284 height 10
click at [456, 128] on button at bounding box center [456, 126] width 10 height 10
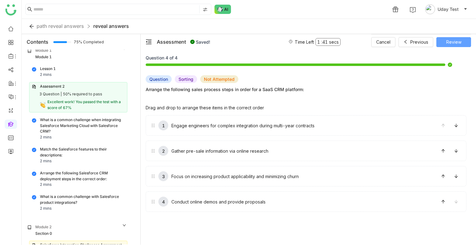
click at [457, 42] on span "Review" at bounding box center [453, 42] width 15 height 7
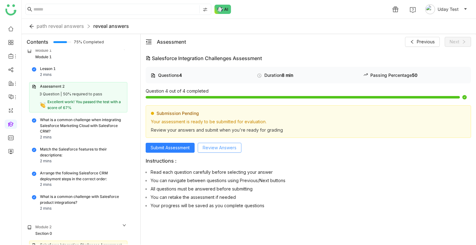
click at [221, 149] on span "Review Answers" at bounding box center [220, 147] width 34 height 7
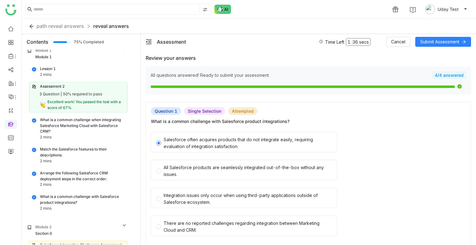
click at [397, 36] on div "Assessment Time Left 1 : 36 secs Cancel Submit Assessment" at bounding box center [308, 41] width 335 height 15
click at [397, 37] on button "Cancel" at bounding box center [398, 42] width 24 height 10
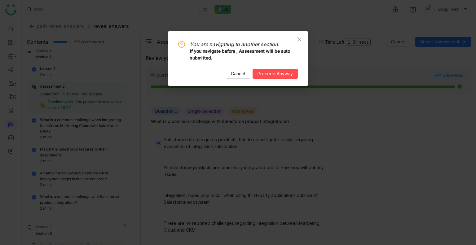
click at [270, 79] on div "You are navigating to another section. If you navigate before , Assessment will…" at bounding box center [237, 58] width 139 height 55
click at [248, 77] on button "Cancel" at bounding box center [238, 74] width 24 height 10
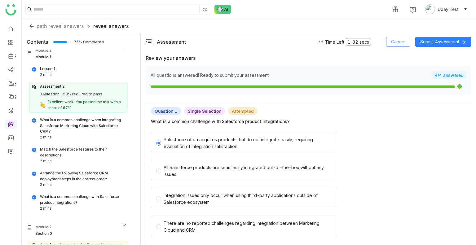
click at [397, 39] on span "Cancel" at bounding box center [398, 41] width 14 height 7
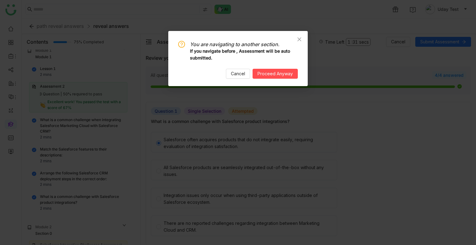
click at [283, 68] on div "You are navigating to another section. If you navigate before , Assessment will…" at bounding box center [238, 60] width 120 height 38
click at [279, 76] on span "Proceed Anyway" at bounding box center [274, 73] width 35 height 7
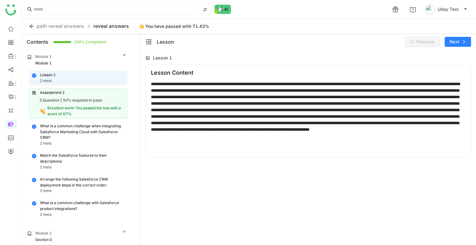
click at [60, 140] on div "What is a common challenge when integrating Salesforce Marketing Cloud with Sal…" at bounding box center [82, 132] width 85 height 18
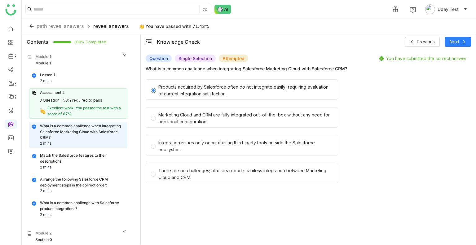
click at [72, 160] on div "Match the Salesforce features to their descriptions:" at bounding box center [82, 159] width 85 height 12
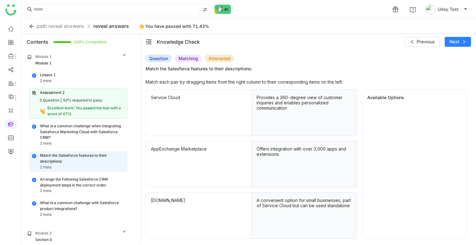
click at [331, 112] on div "Provides a 360-degree view of customer inquiries and enables personalized commu…" at bounding box center [304, 113] width 106 height 46
click at [81, 178] on div "Arrange the following Salesforce CRM deployment steps in the correct order:" at bounding box center [82, 183] width 85 height 12
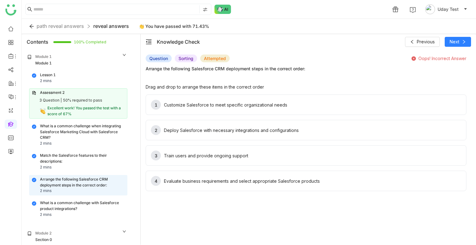
click at [82, 201] on div "What is a common challenge with Salesforce product integrations?" at bounding box center [82, 206] width 85 height 12
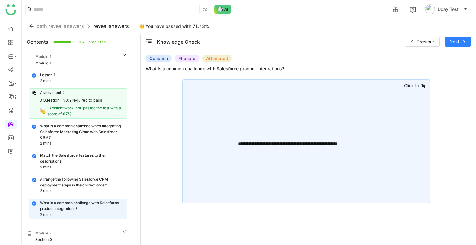
click at [247, 84] on div "**********" at bounding box center [306, 141] width 248 height 124
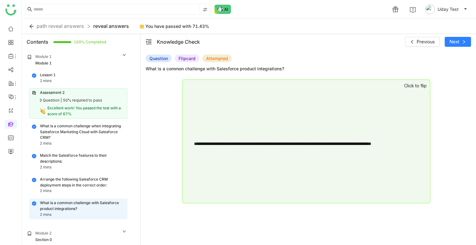
click at [79, 172] on div "Lesson 1 2 mins Assessment 2 3 Question | 50% required to pass Excellent work! …" at bounding box center [77, 145] width 108 height 149
click at [76, 164] on div "Match the Salesforce features to their descriptions: 2 mins" at bounding box center [78, 162] width 93 height 18
